Goal: Task Accomplishment & Management: Manage account settings

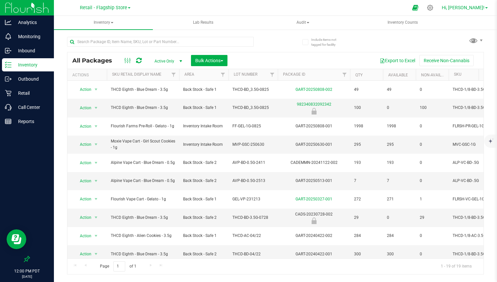
click at [462, 7] on span "Hi, [PERSON_NAME]!" at bounding box center [463, 7] width 43 height 5
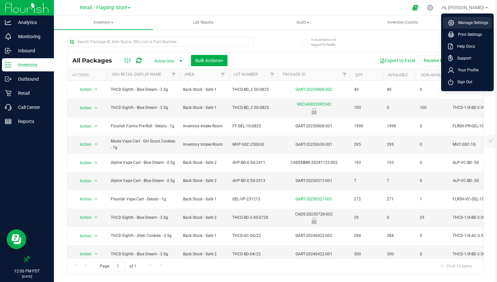
click at [459, 22] on span "Manage Settings" at bounding box center [471, 22] width 34 height 7
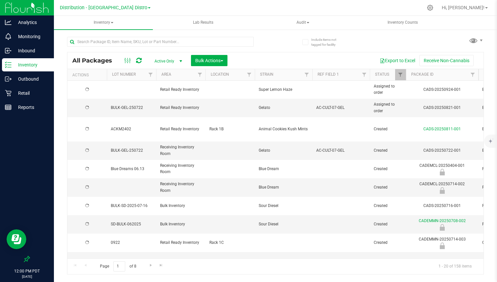
click at [477, 11] on div "Hi, [PERSON_NAME]! Manage Settings Print Settings Help Docs Support Your Profil…" at bounding box center [464, 7] width 51 height 11
click at [478, 11] on link "Hi, [PERSON_NAME]!" at bounding box center [464, 7] width 51 height 7
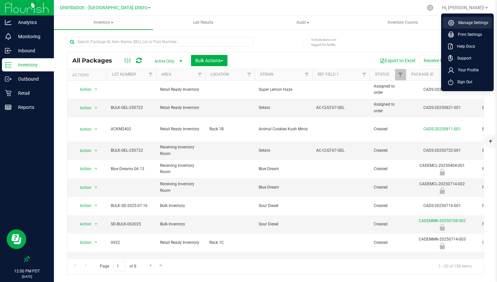
click at [466, 20] on span "Manage Settings" at bounding box center [471, 22] width 34 height 7
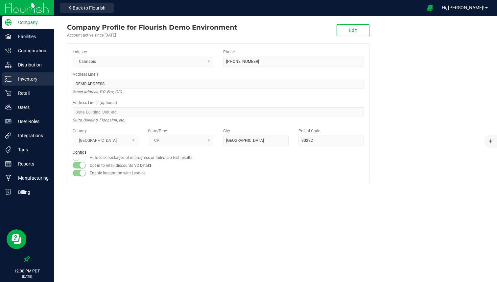
click at [27, 77] on p "Inventory" at bounding box center [30, 79] width 39 height 8
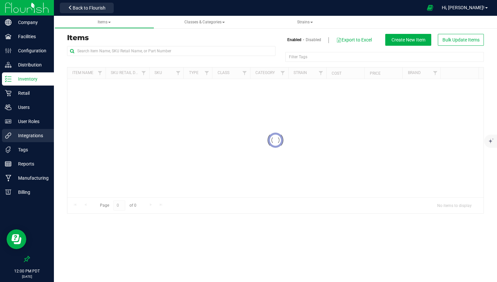
click at [30, 137] on p "Integrations" at bounding box center [30, 135] width 39 height 8
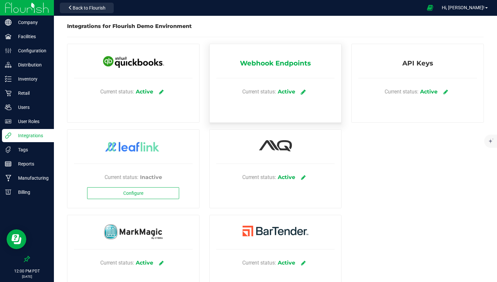
click at [301, 92] on icon at bounding box center [303, 92] width 5 height 6
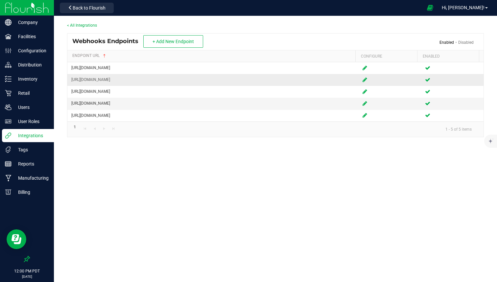
click at [364, 79] on td at bounding box center [389, 80] width 62 height 12
click at [362, 79] on icon at bounding box center [364, 80] width 5 height 4
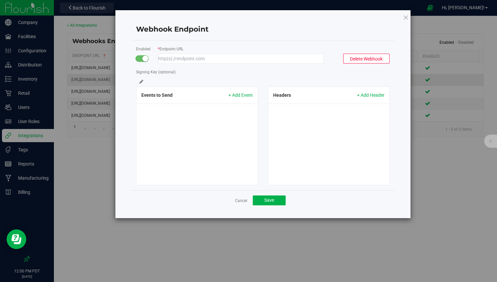
type input "[URL][DOMAIN_NAME]"
